Goal: Transaction & Acquisition: Book appointment/travel/reservation

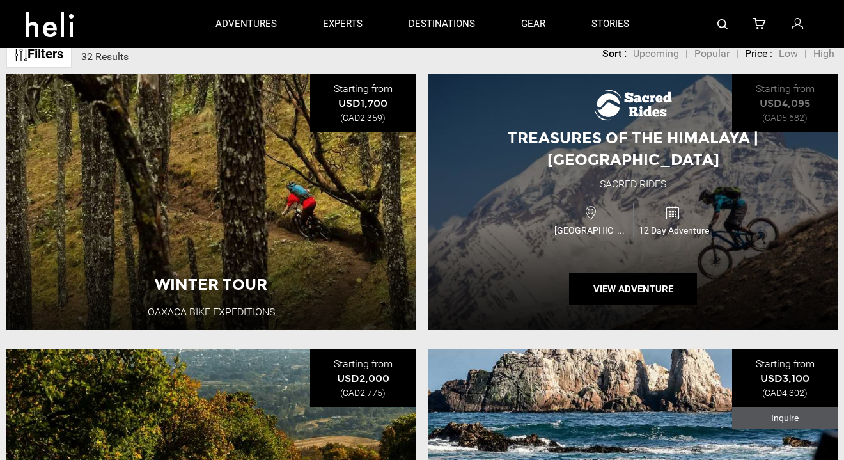
scroll to position [434, 0]
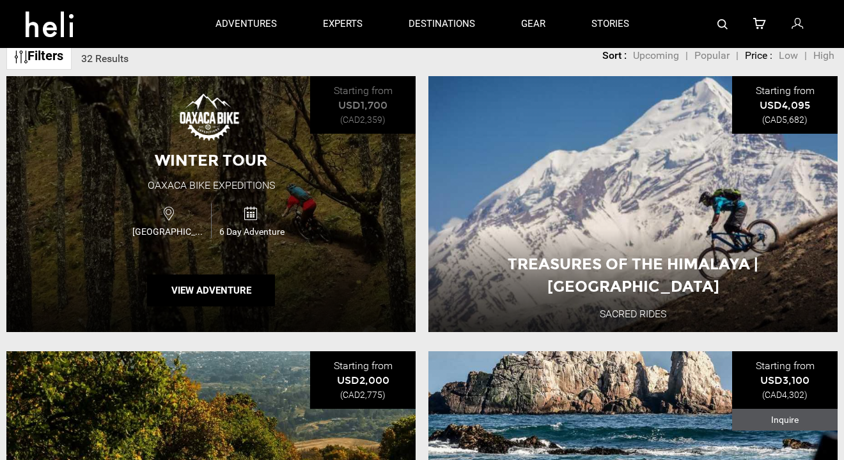
click at [295, 173] on div "Winter Tour Oaxaca Bike Expeditions [GEOGRAPHIC_DATA] 6 Day Adventure View Adve…" at bounding box center [210, 204] width 409 height 256
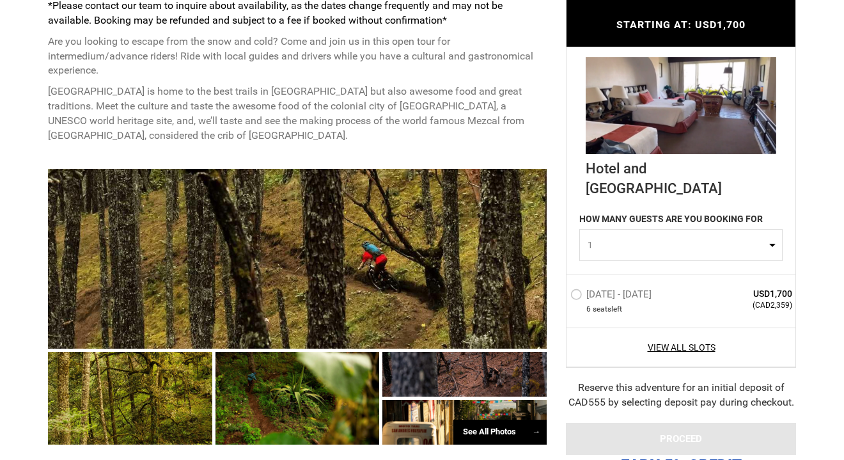
scroll to position [627, 0]
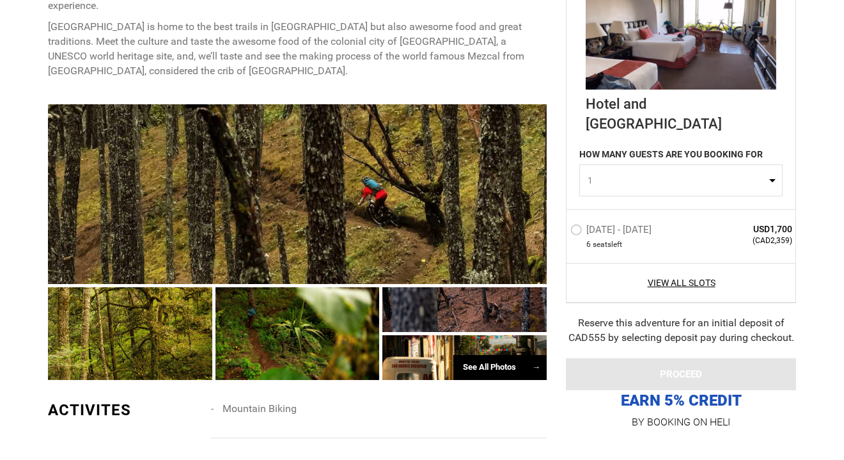
click at [643, 185] on button "1" at bounding box center [681, 180] width 203 height 32
click at [614, 231] on link "2" at bounding box center [681, 234] width 202 height 23
select select "2"
click at [614, 234] on label "[DATE] - [DATE]" at bounding box center [613, 231] width 84 height 15
click at [562, 234] on input "[DATE] - [DATE]" at bounding box center [562, 235] width 0 height 28
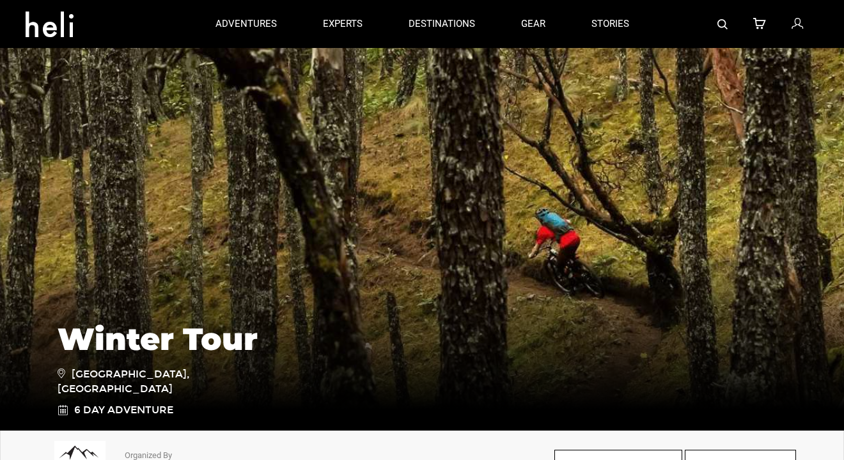
scroll to position [0, 0]
